Goal: Task Accomplishment & Management: Use online tool/utility

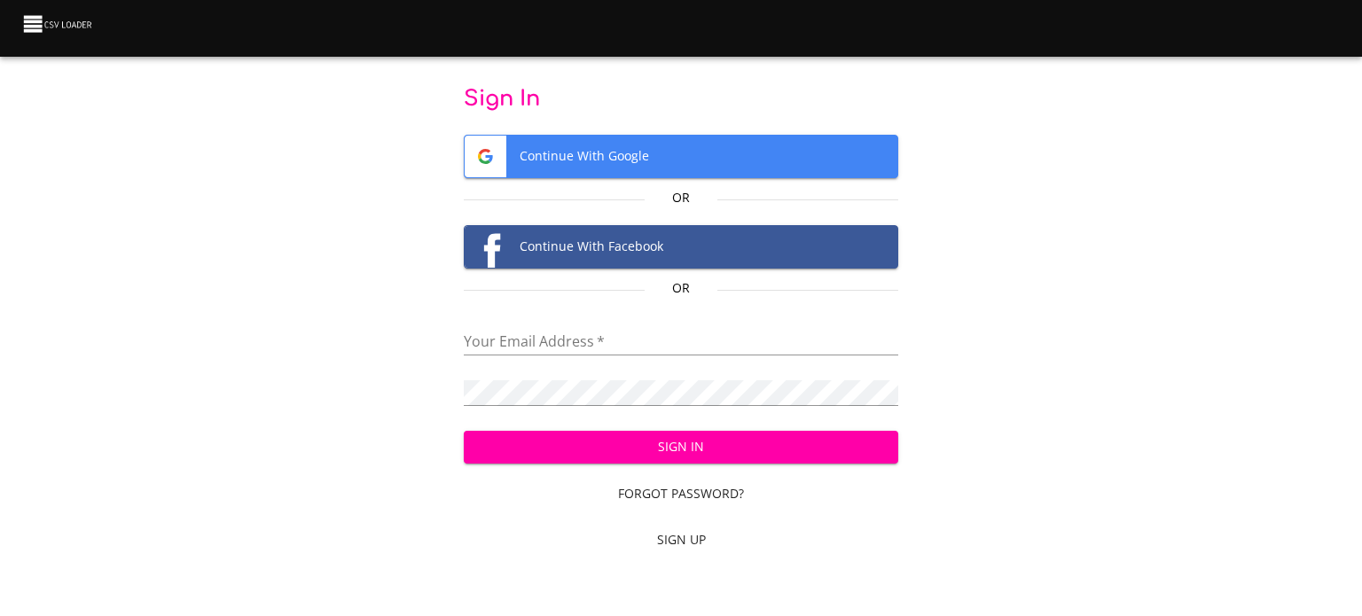
click at [658, 152] on span "Continue With Google" at bounding box center [682, 157] width 434 height 42
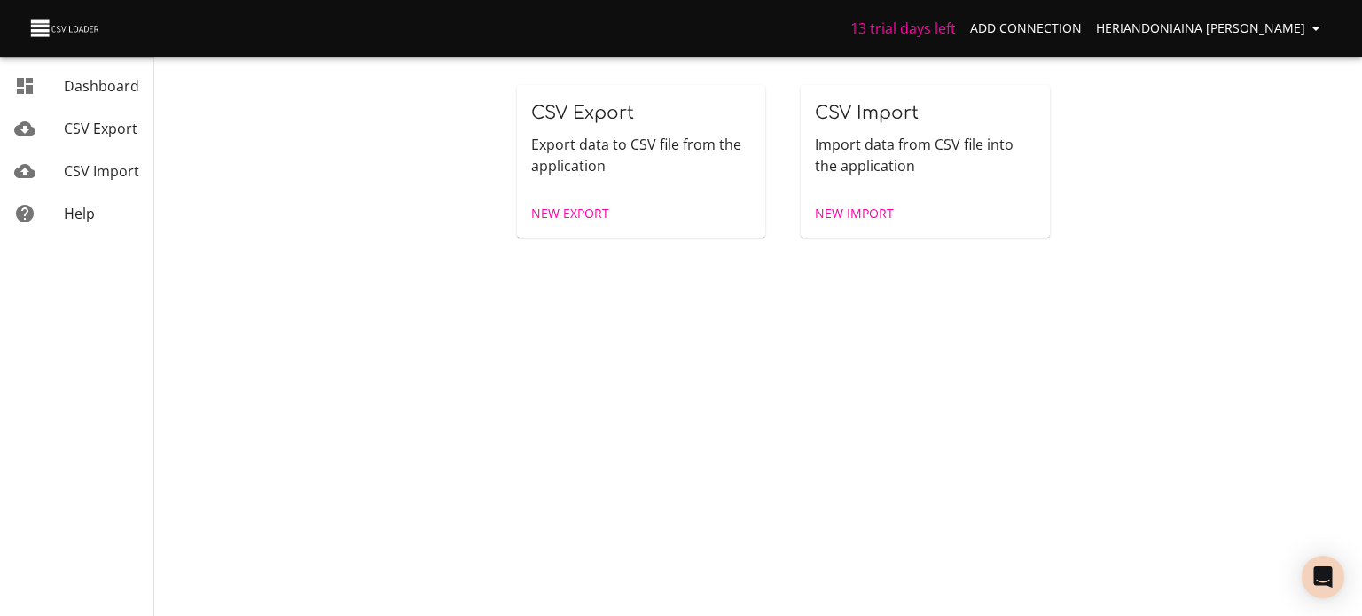
click at [947, 151] on p "Import data from CSV file into the application" at bounding box center [925, 155] width 221 height 43
click at [826, 214] on span "New Import" at bounding box center [854, 214] width 79 height 22
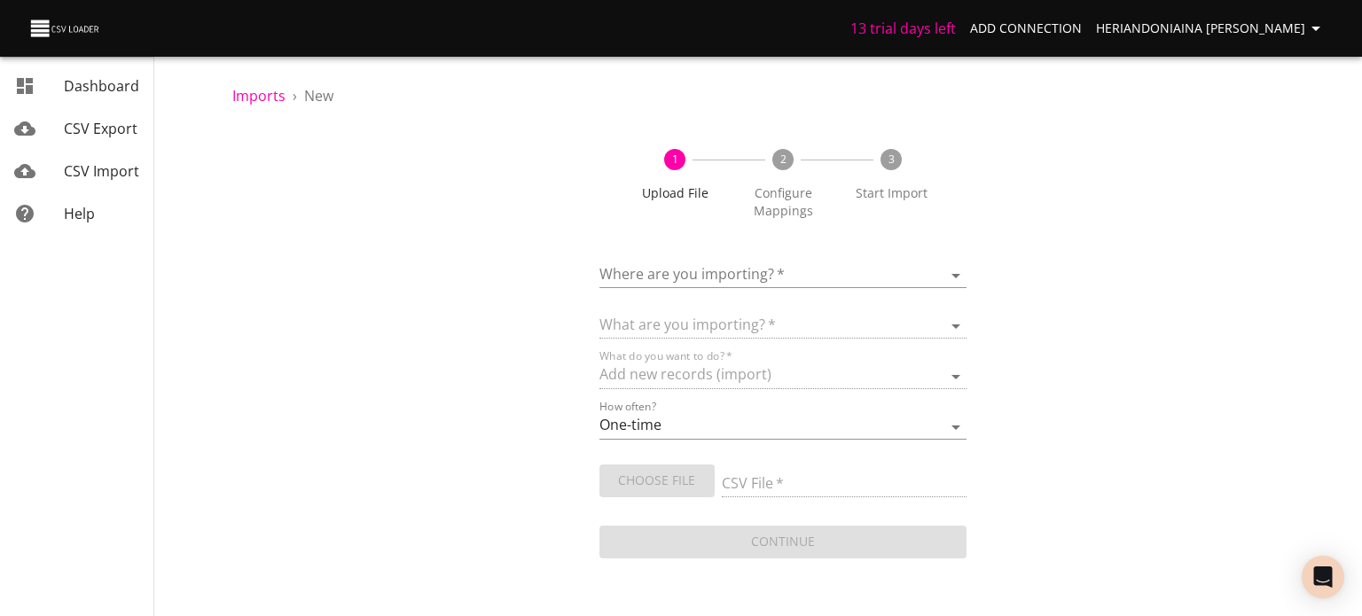
click at [967, 269] on div "1 Upload File 2 Configure Mappings 3 Start Import Where are you importing?   * …" at bounding box center [782, 345] width 1101 height 435
click at [947, 273] on body "13 trial days left Add Connection Heriandoniaina [PERSON_NAME] Dashboard CSV Ex…" at bounding box center [681, 308] width 1362 height 616
click at [1186, 255] on div at bounding box center [681, 308] width 1362 height 616
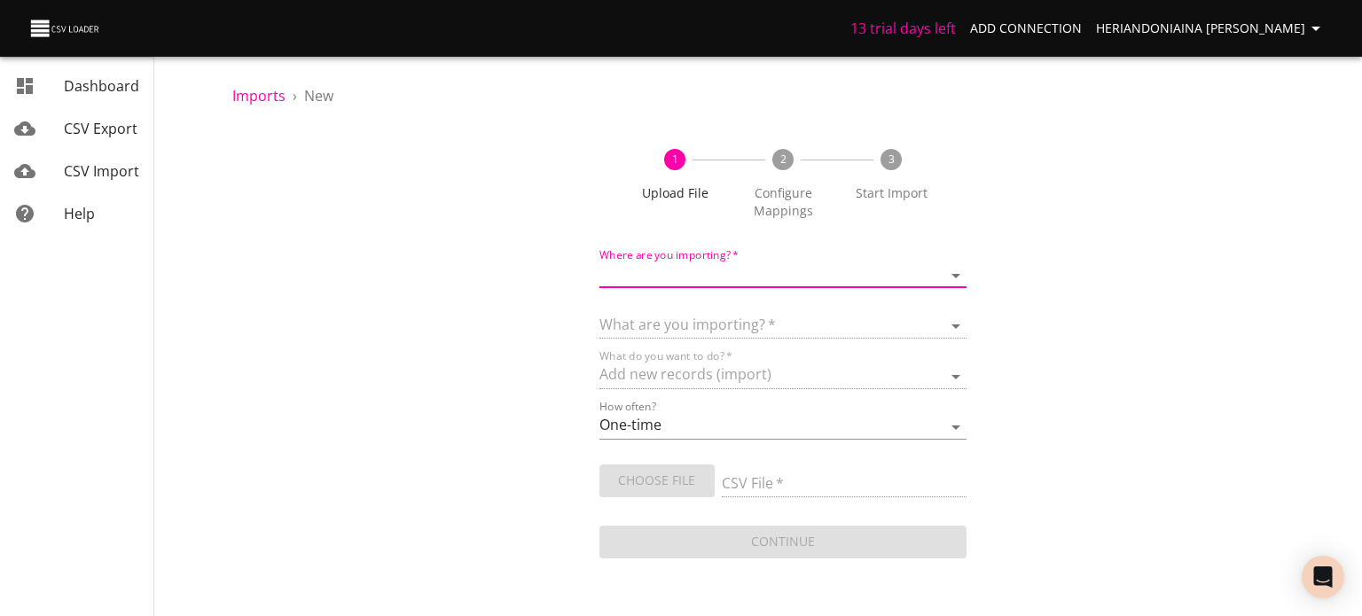
click at [954, 281] on body "13 trial days left Add Connection Heriandoniaina [PERSON_NAME] Dashboard CSV Ex…" at bounding box center [681, 308] width 1362 height 616
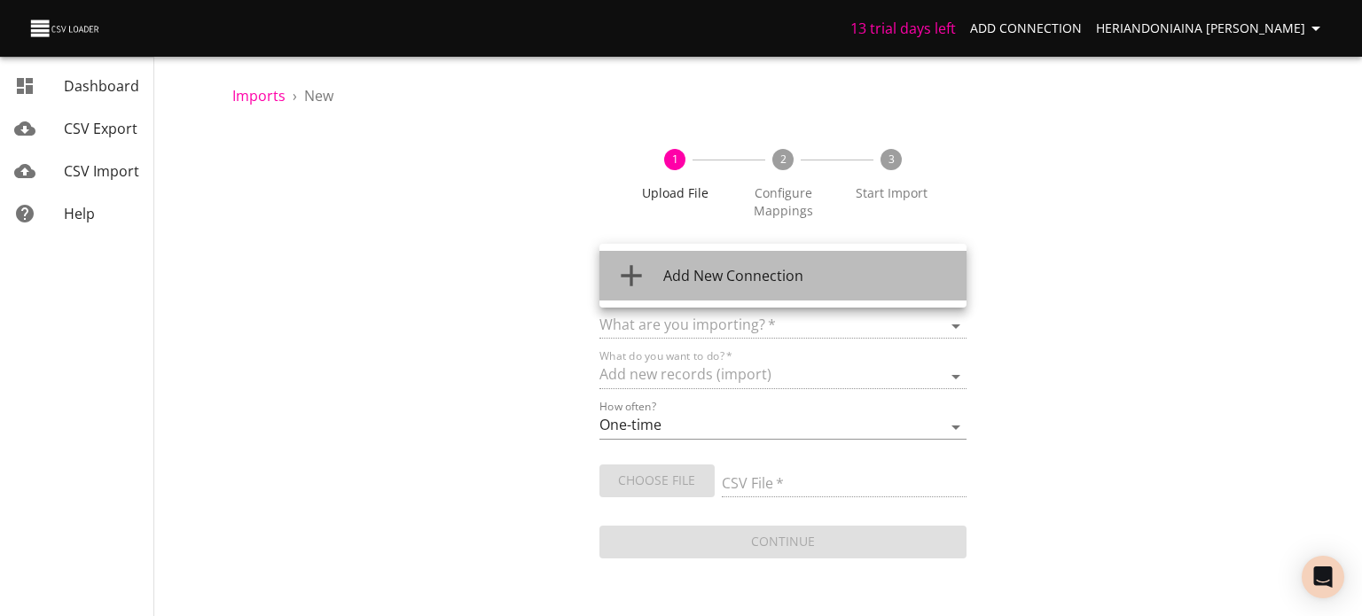
click at [889, 283] on div "Add New Connection" at bounding box center [807, 275] width 289 height 21
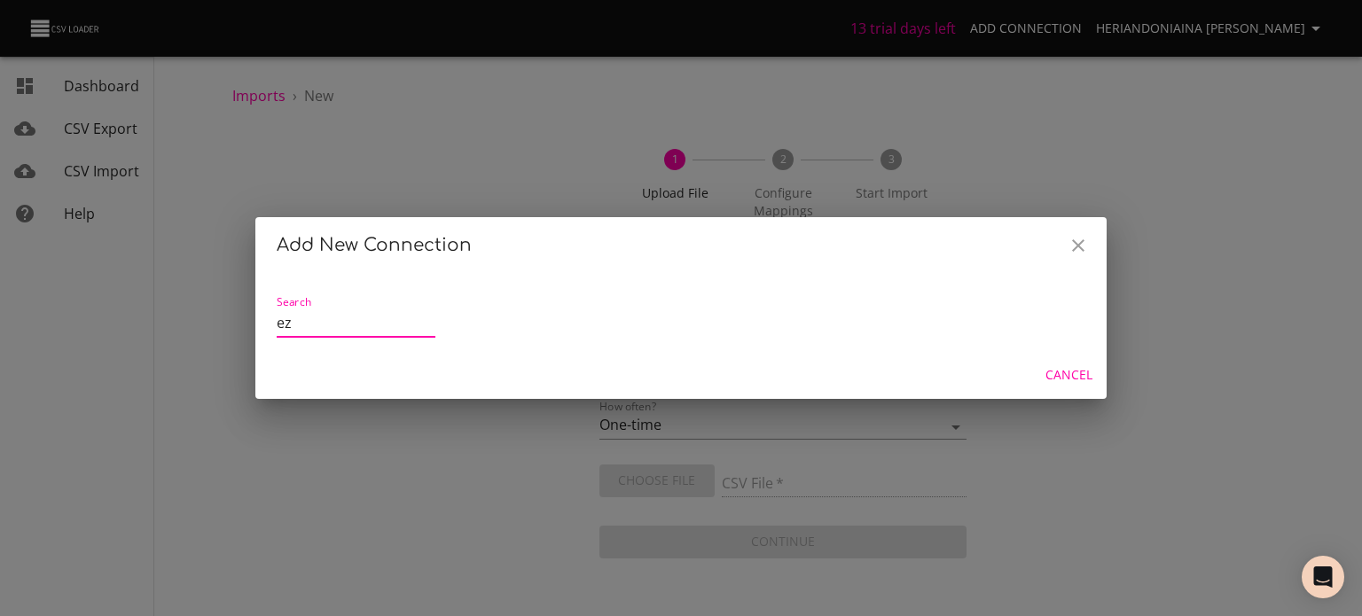
type input "e"
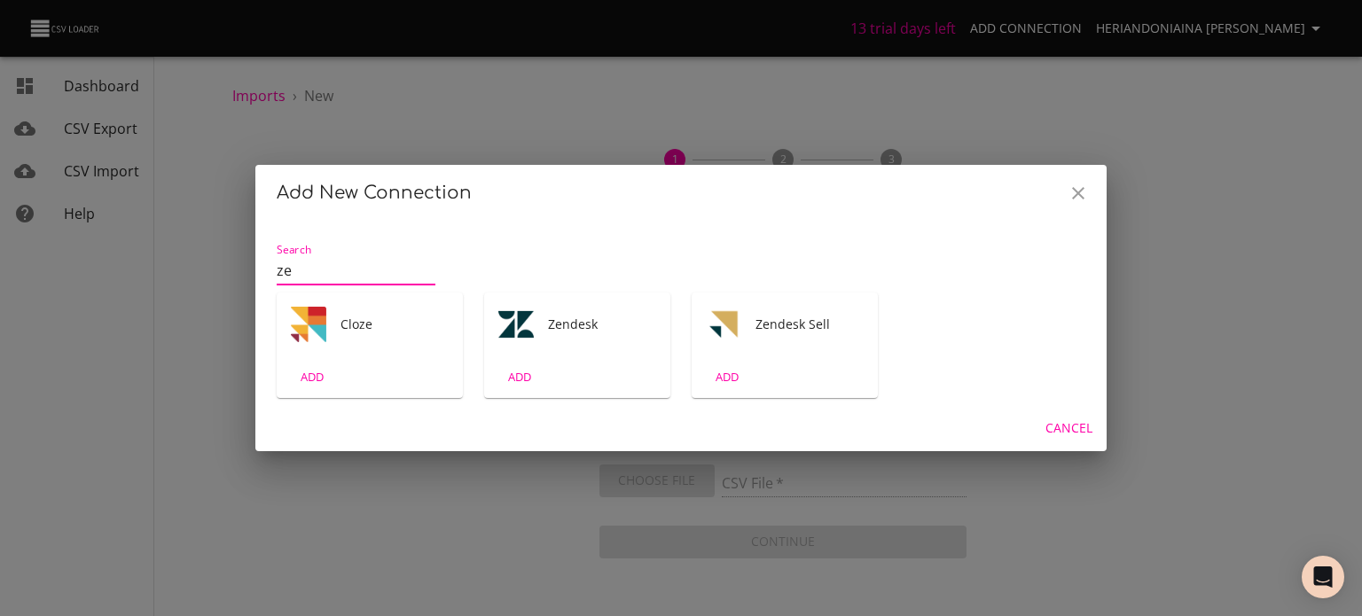
type input "ze"
click at [563, 376] on div "ADD" at bounding box center [577, 377] width 186 height 42
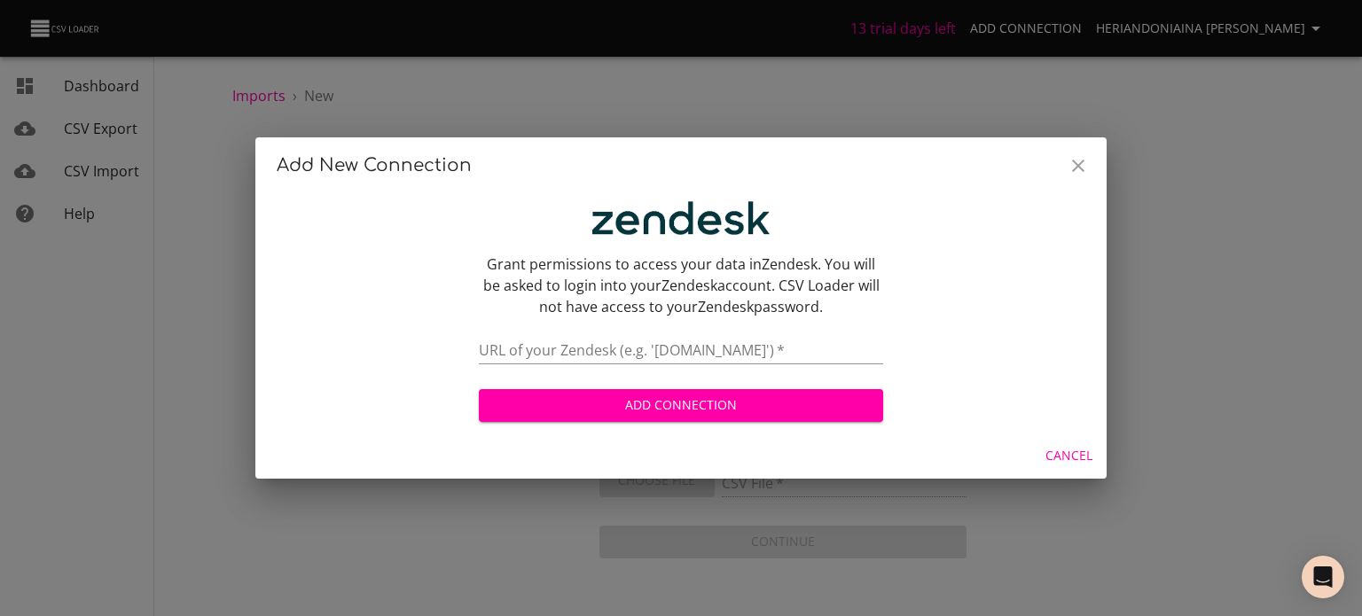
click at [1073, 170] on icon "Close" at bounding box center [1078, 166] width 12 height 12
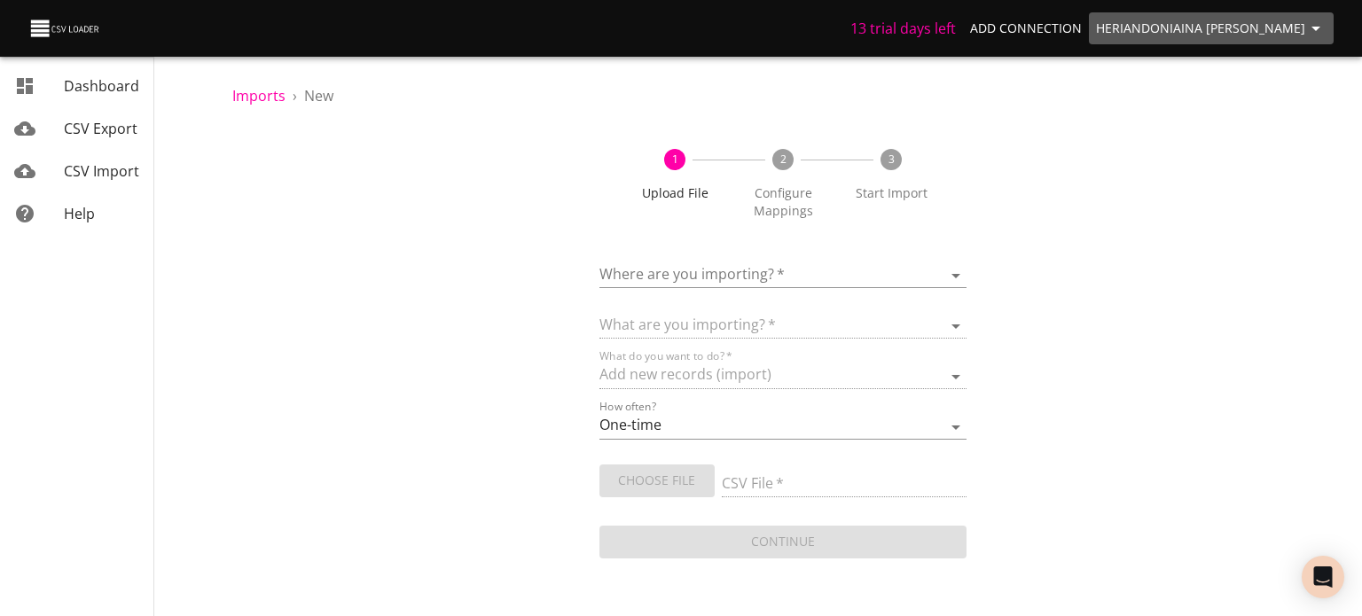
click at [1304, 27] on span "Heriandoniaina [PERSON_NAME]" at bounding box center [1211, 29] width 231 height 22
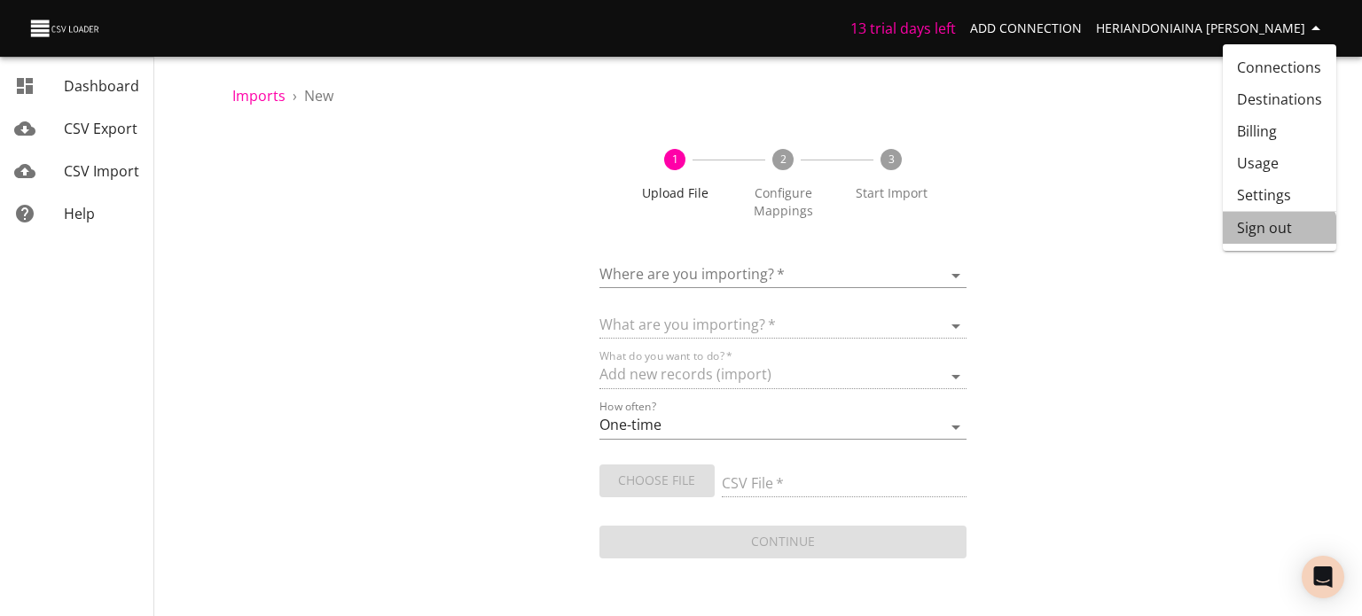
click at [1277, 237] on li "Sign out" at bounding box center [1280, 228] width 114 height 32
